Goal: Navigation & Orientation: Find specific page/section

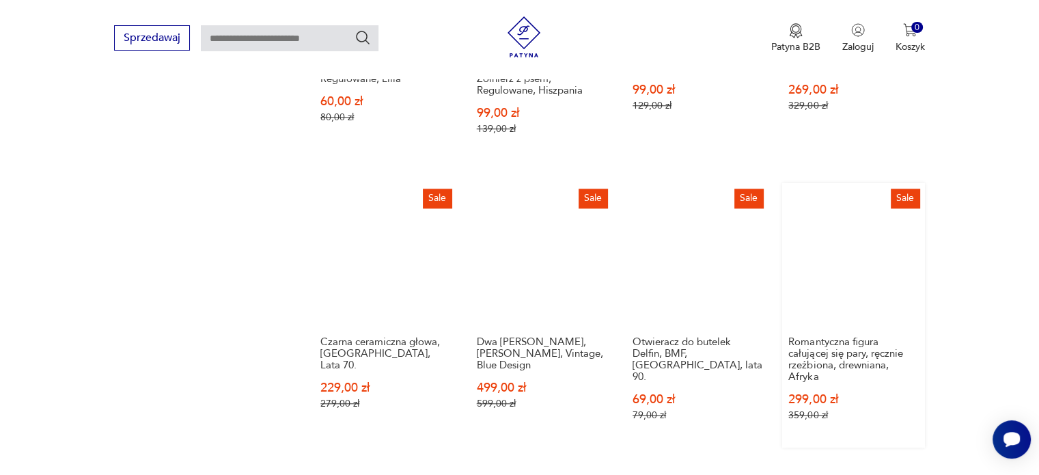
scroll to position [1238, 0]
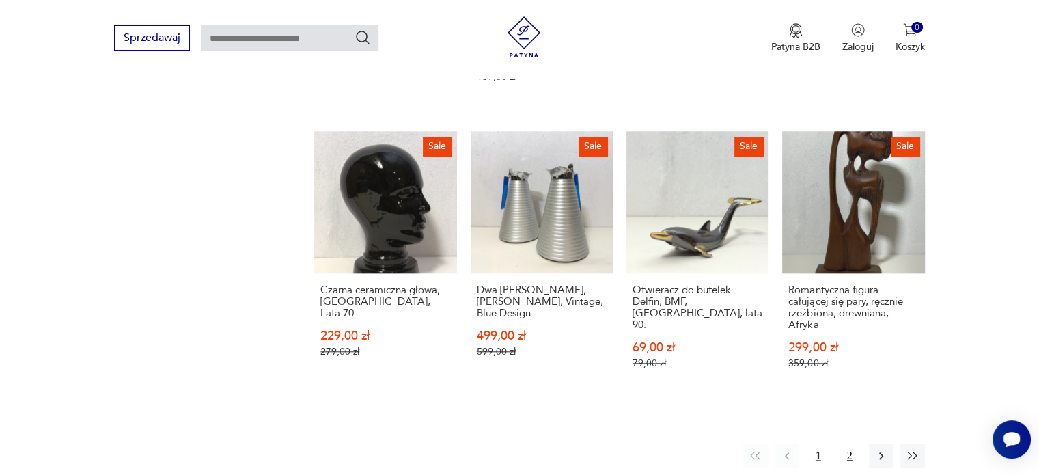
click at [848, 456] on button "2" at bounding box center [849, 455] width 25 height 25
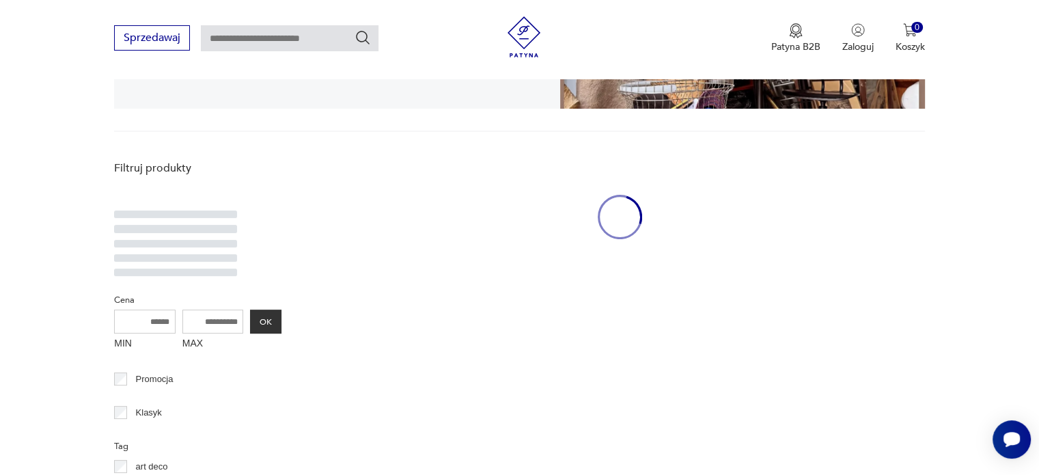
scroll to position [281, 0]
